Goal: Find specific page/section: Find specific page/section

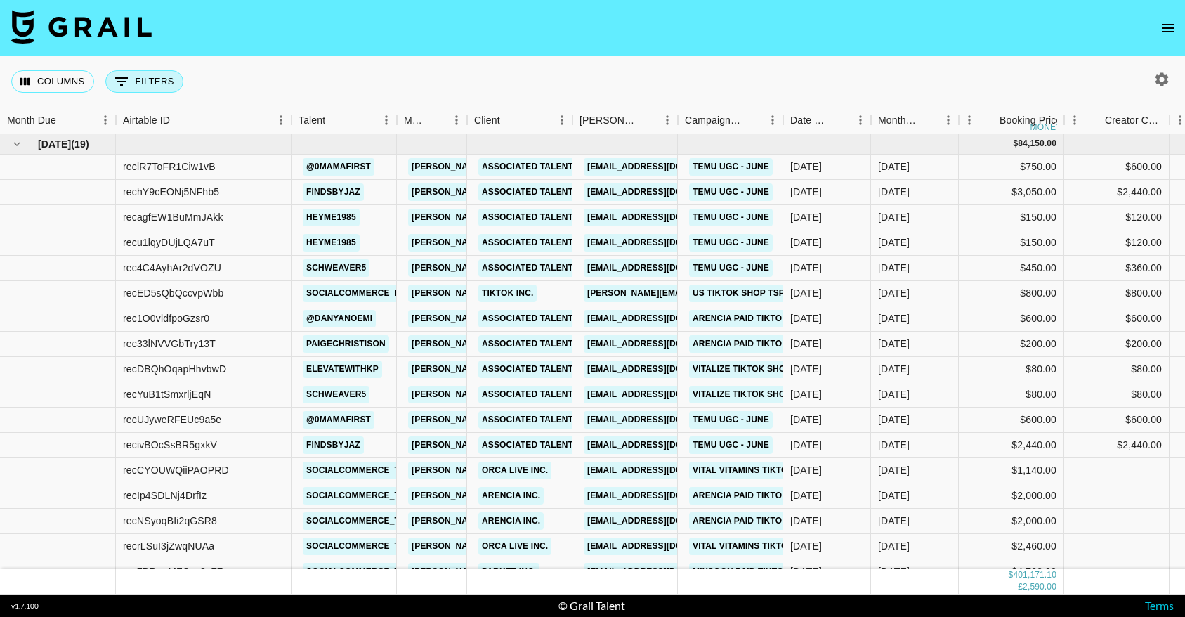
click at [168, 83] on button "0 Filters" at bounding box center [144, 81] width 78 height 22
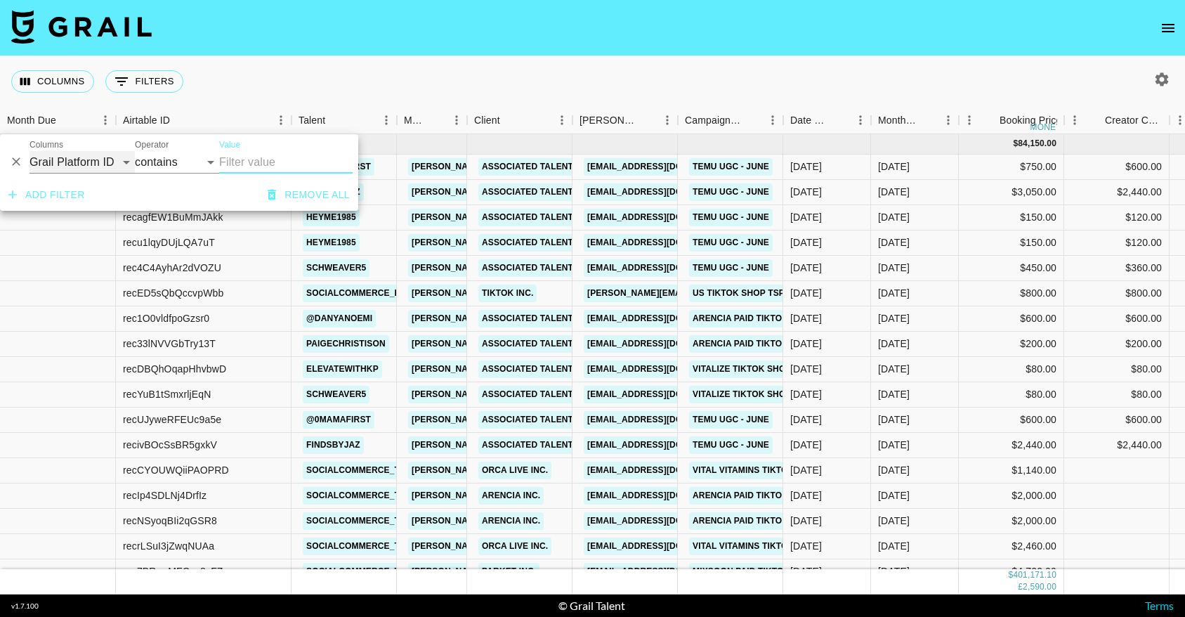
click at [86, 155] on select "Grail Platform ID Airtable ID Talent Manager Client Booker Campaign (Type) Date…" at bounding box center [82, 162] width 105 height 22
select select "bookerId"
click at [30, 151] on select "Grail Platform ID Airtable ID Talent Manager Client Booker Campaign (Type) Date…" at bounding box center [82, 162] width 105 height 22
select select "is"
click at [266, 165] on input "Value" at bounding box center [314, 162] width 190 height 22
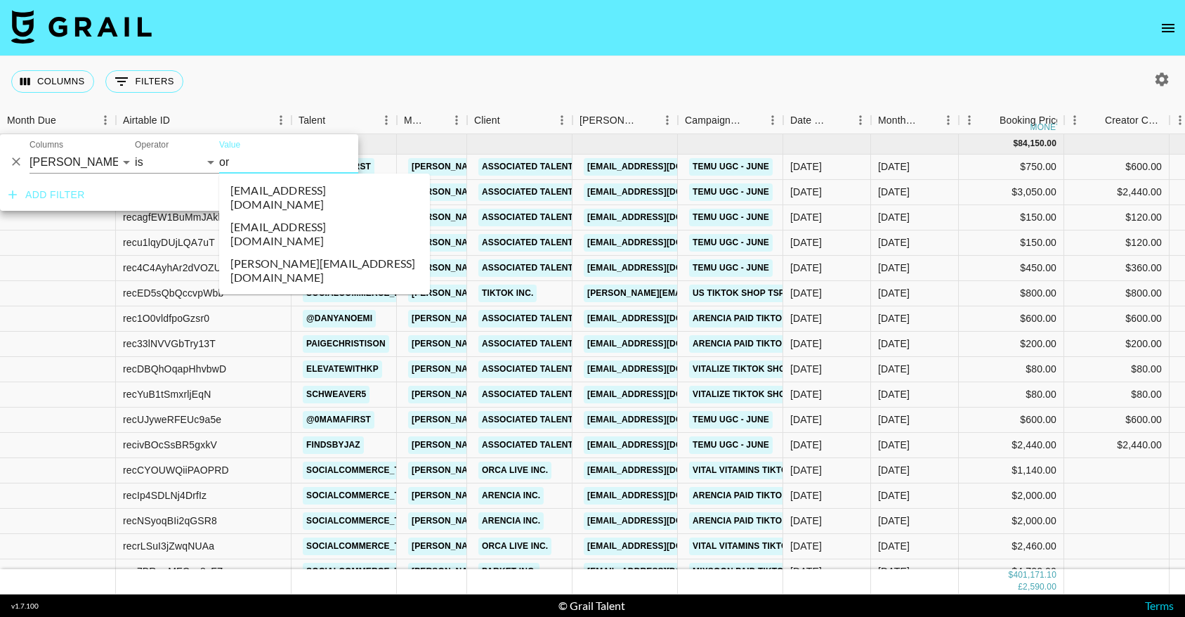
type input "orc"
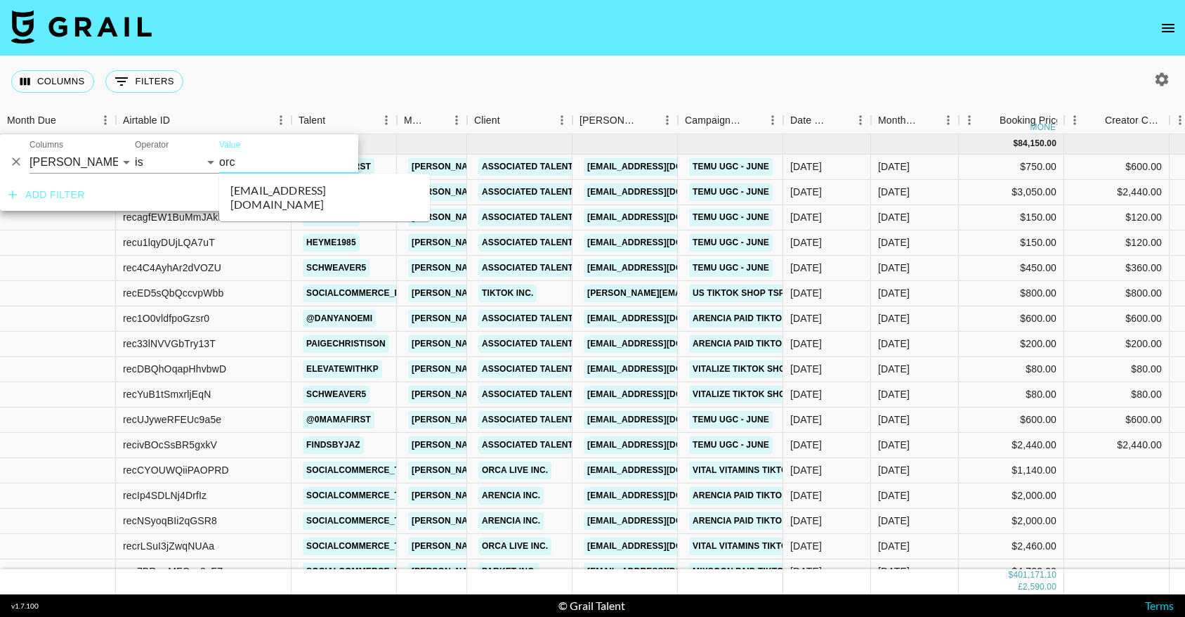
click at [272, 182] on li "finance@orcashop.co" at bounding box center [324, 197] width 211 height 37
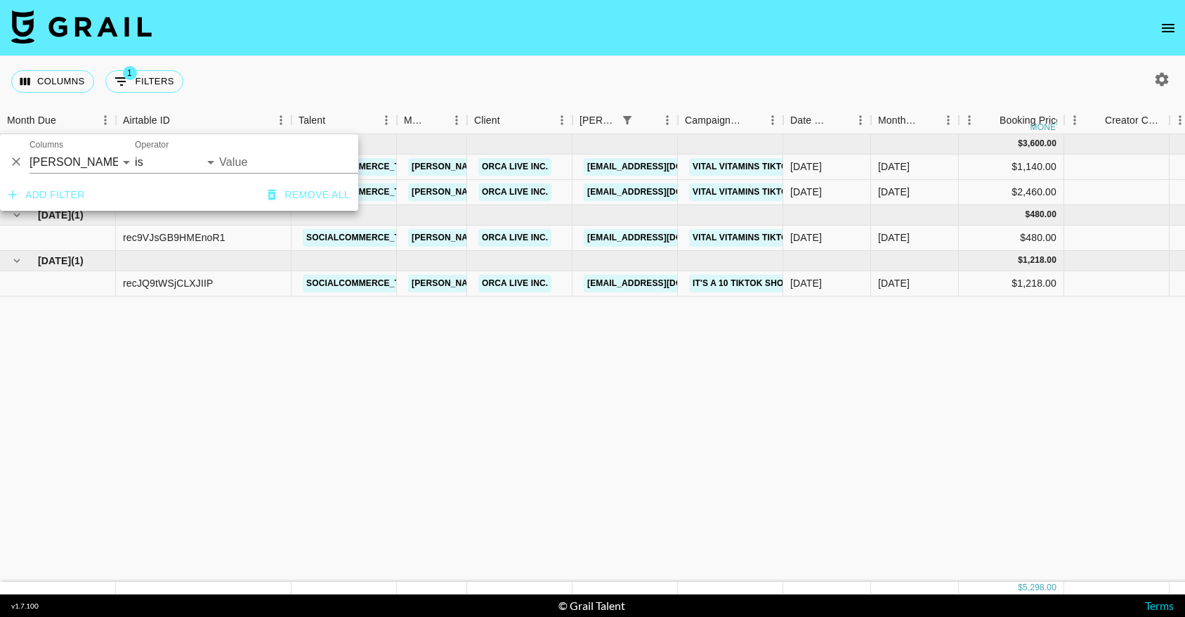
type input "finance@orcashop.co"
click at [539, 65] on div "Columns 1 Filters + Booking" at bounding box center [592, 81] width 1185 height 51
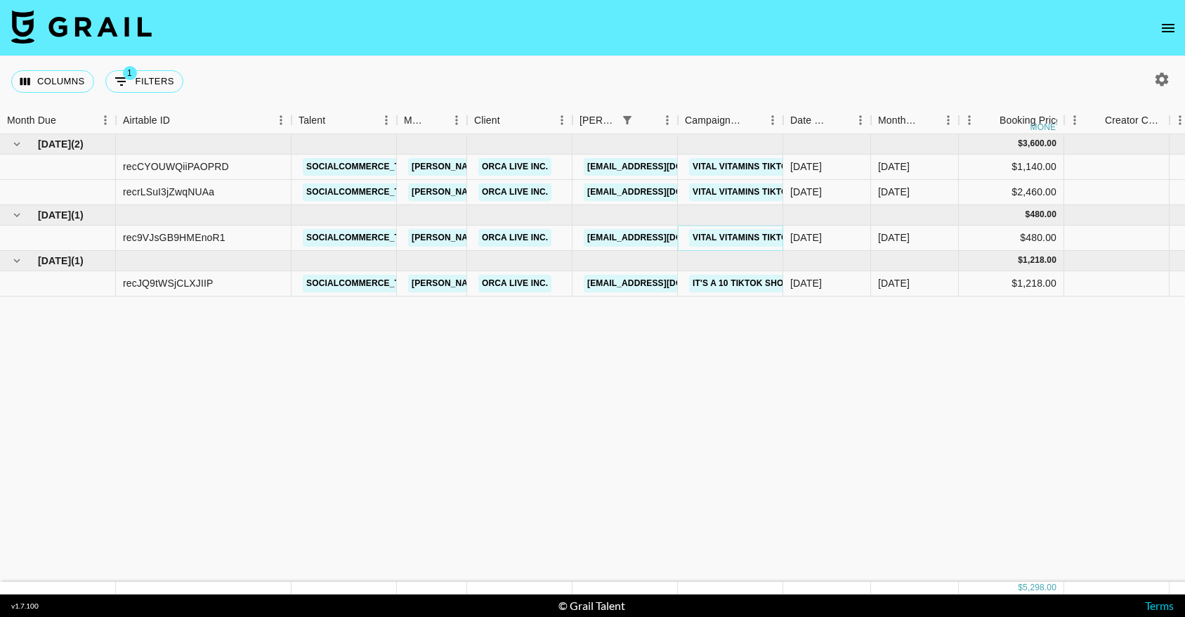
click at [729, 237] on link "Vital Vitamins TikTok Shop Campaign June" at bounding box center [793, 238] width 209 height 18
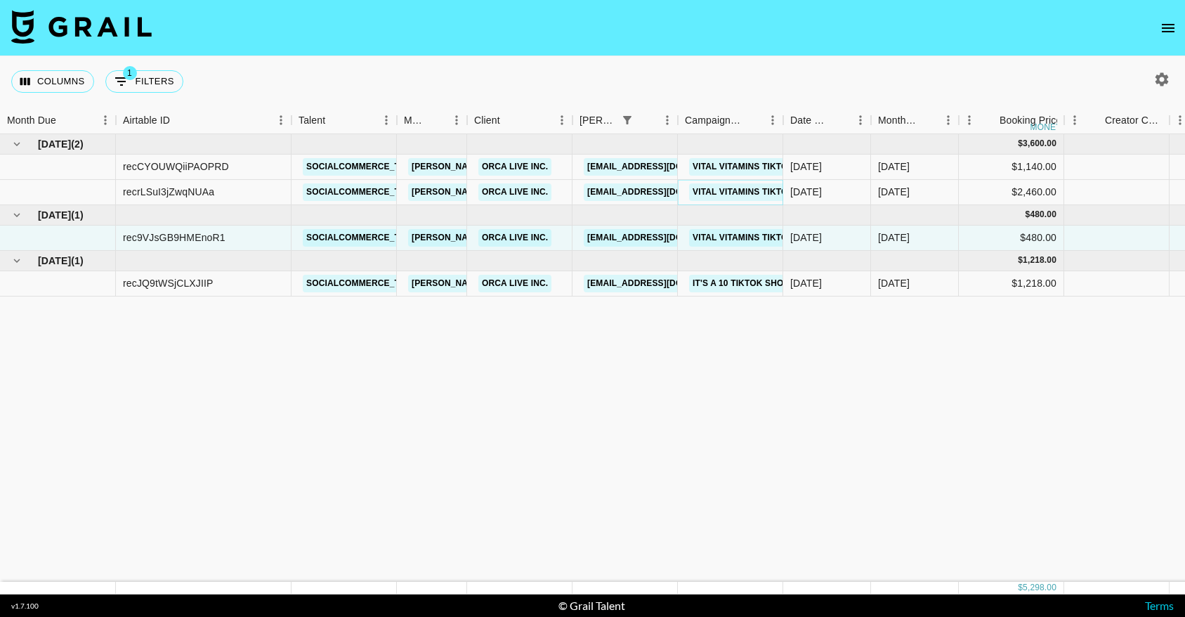
click at [743, 192] on link "Vital Vitamins TikTok Shop Campaign June" at bounding box center [793, 192] width 209 height 18
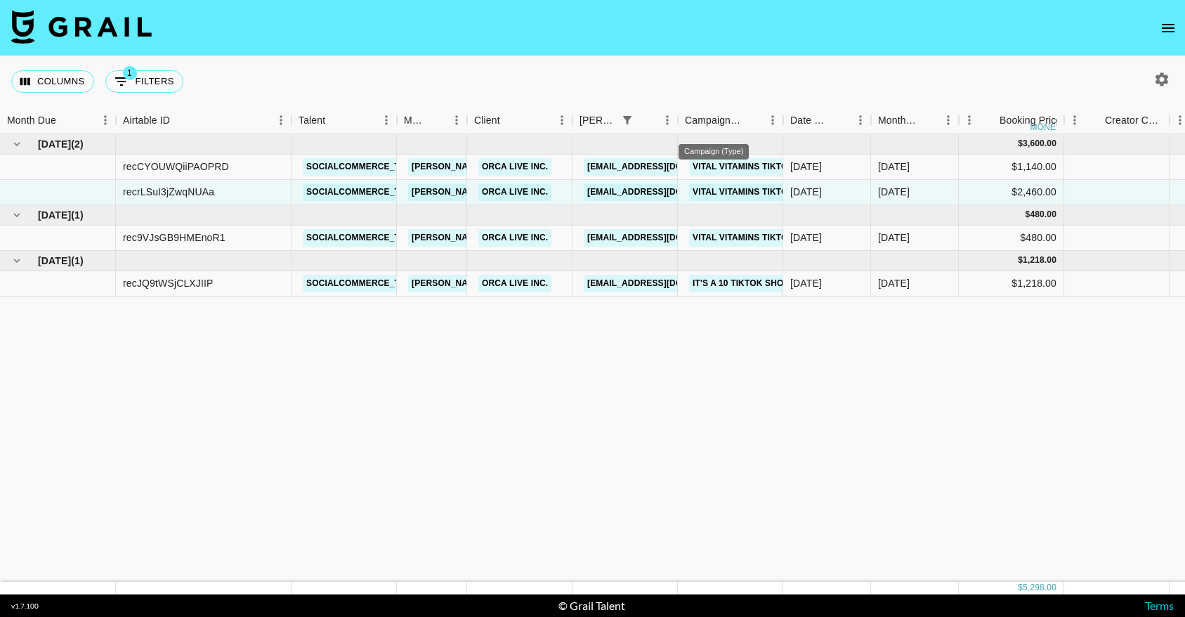
click at [738, 157] on div "Campaign (Type)" at bounding box center [714, 151] width 70 height 15
click at [739, 162] on link "Vital Vitamins TikTok Shop Campaign June" at bounding box center [793, 167] width 209 height 18
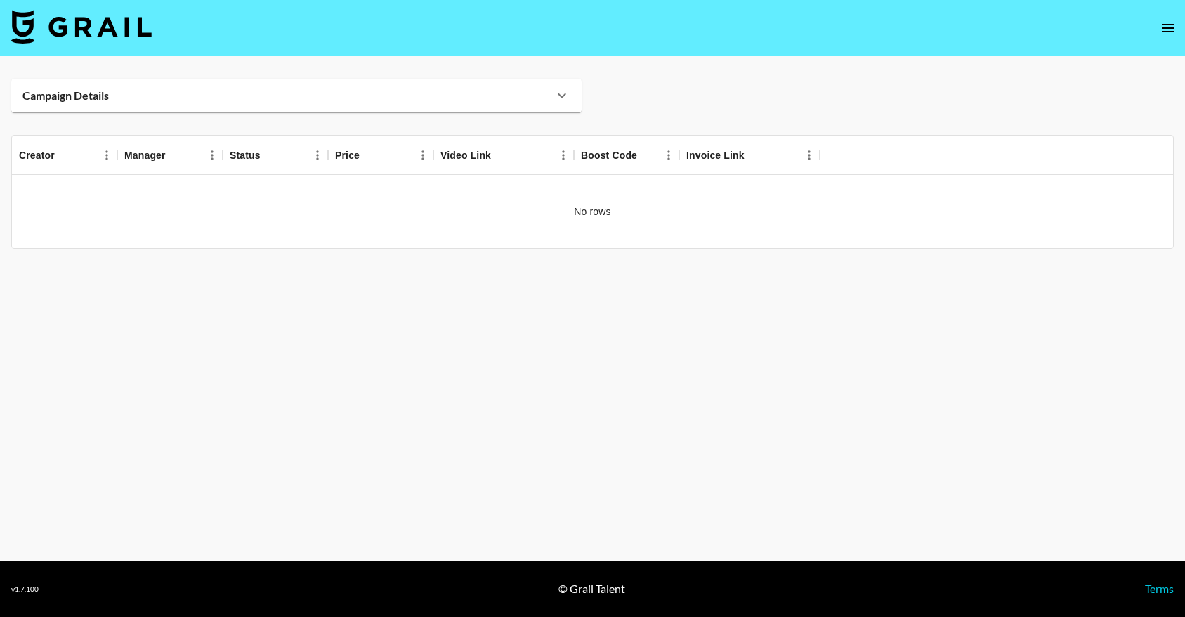
click at [565, 84] on div "Campaign Details" at bounding box center [296, 96] width 571 height 34
click at [566, 104] on div "Campaign Details" at bounding box center [296, 96] width 571 height 34
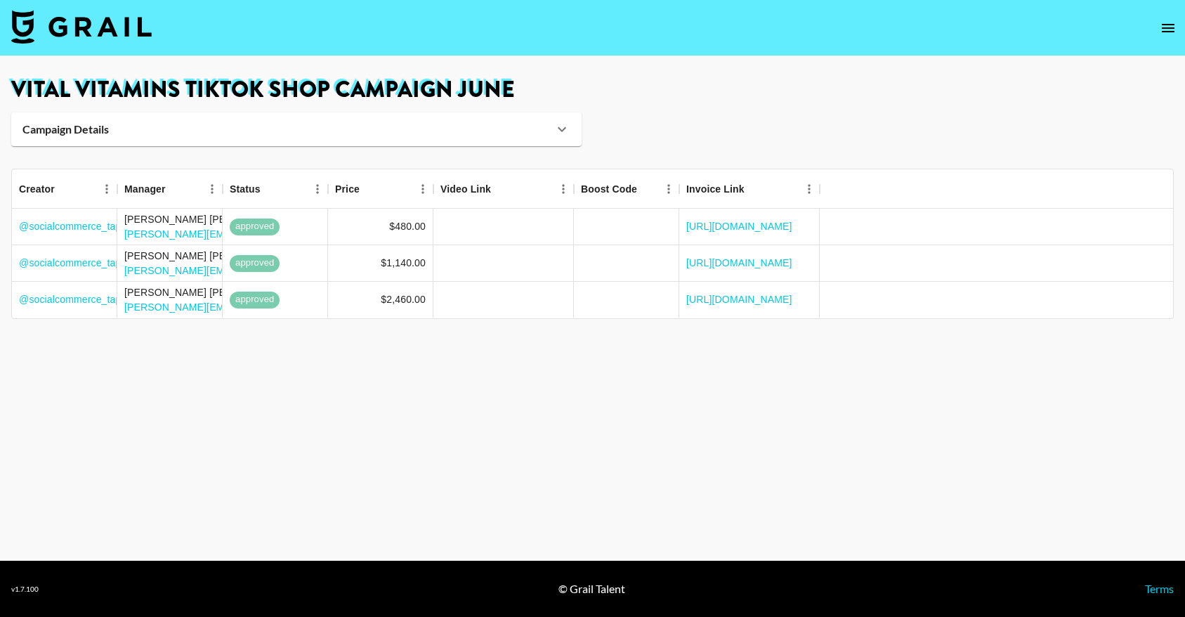
click at [382, 398] on main "Vital Vitamins TikTok Shop Campaign June Campaign Details [PERSON_NAME] [PERSON…" at bounding box center [592, 308] width 1185 height 504
click at [744, 226] on link "[URL][DOMAIN_NAME]" at bounding box center [739, 226] width 106 height 14
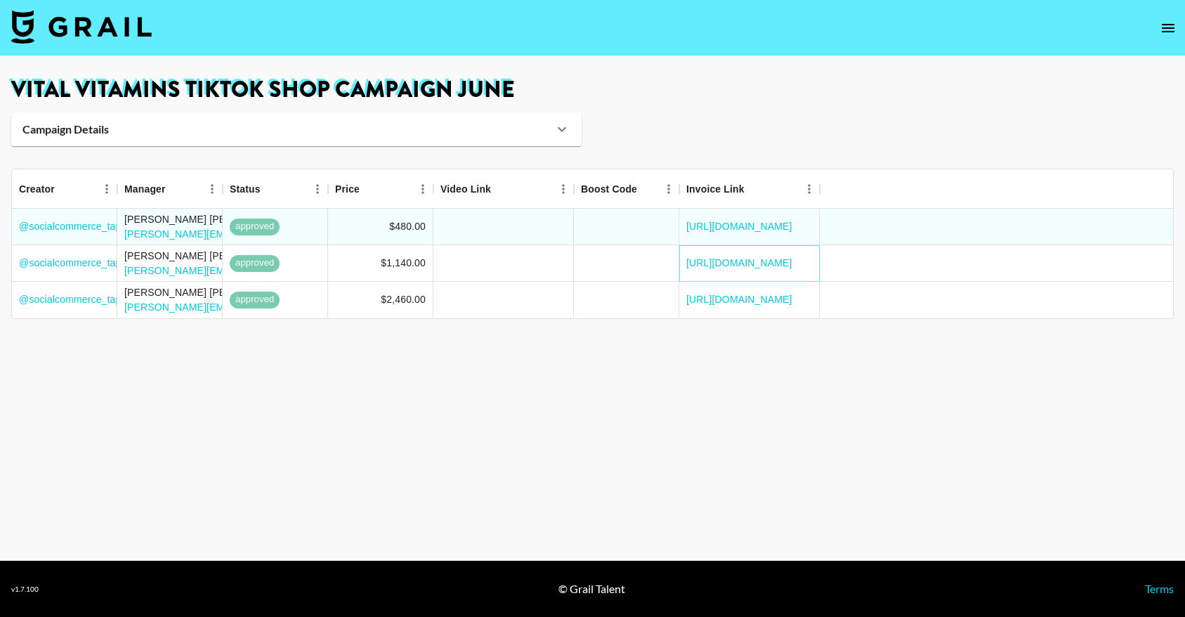
click at [738, 272] on div "[URL][DOMAIN_NAME]" at bounding box center [749, 263] width 141 height 37
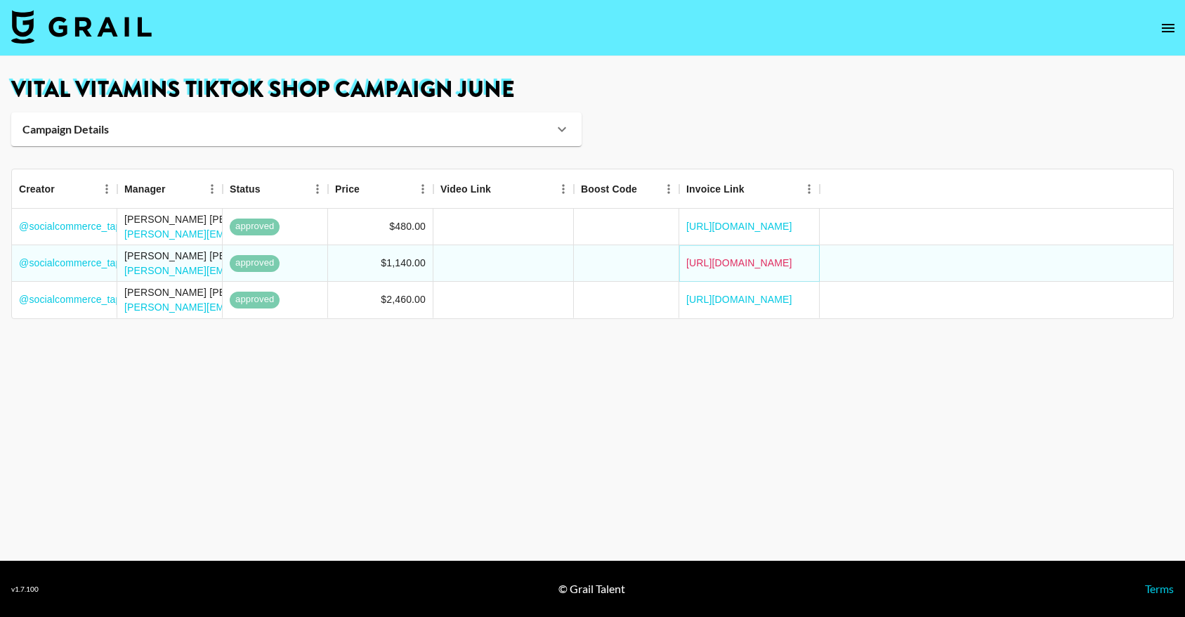
click at [741, 269] on link "[URL][DOMAIN_NAME]" at bounding box center [739, 263] width 106 height 14
click at [755, 297] on link "[URL][DOMAIN_NAME]" at bounding box center [739, 299] width 106 height 14
